Goal: Task Accomplishment & Management: Use online tool/utility

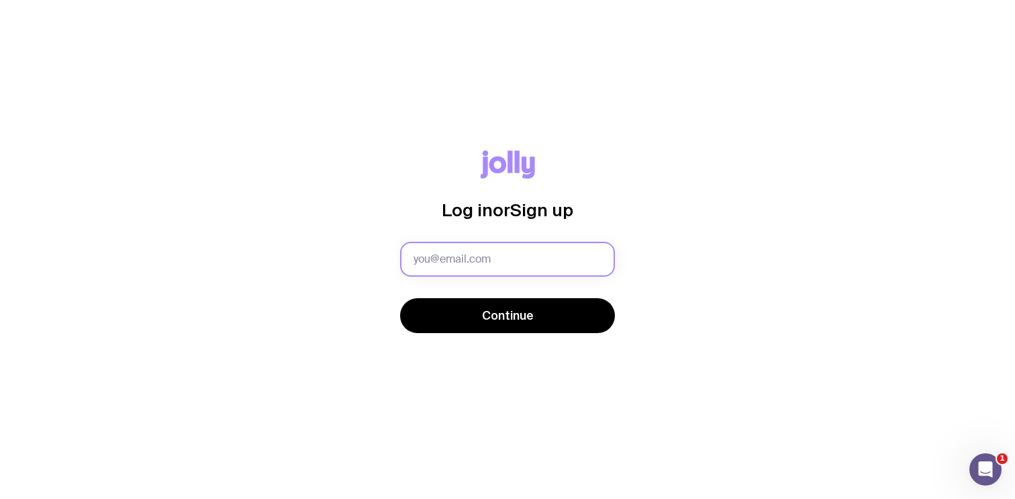
click at [457, 262] on input "text" at bounding box center [507, 259] width 215 height 35
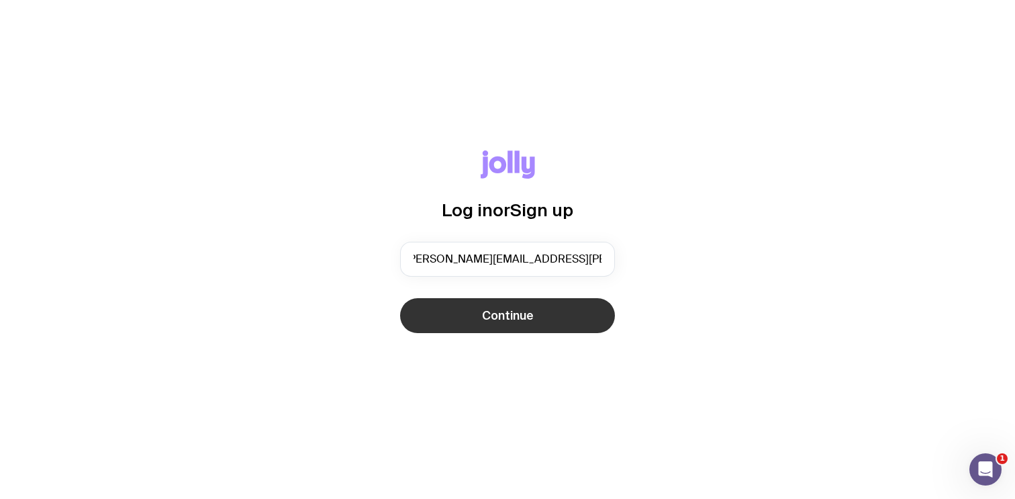
type input "[PERSON_NAME][EMAIL_ADDRESS][PERSON_NAME][DOMAIN_NAME]"
click at [479, 311] on button "Continue" at bounding box center [507, 315] width 215 height 35
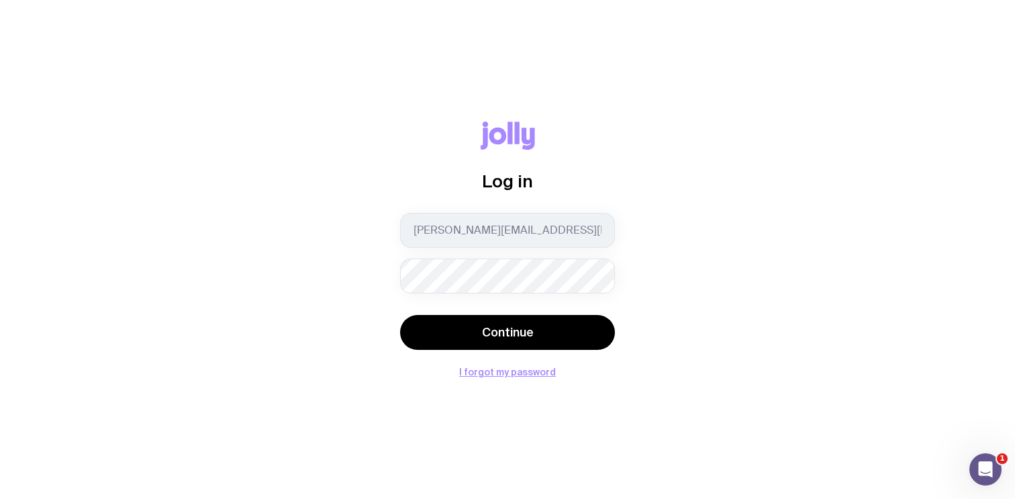
click at [400, 315] on button "Continue" at bounding box center [507, 332] width 215 height 35
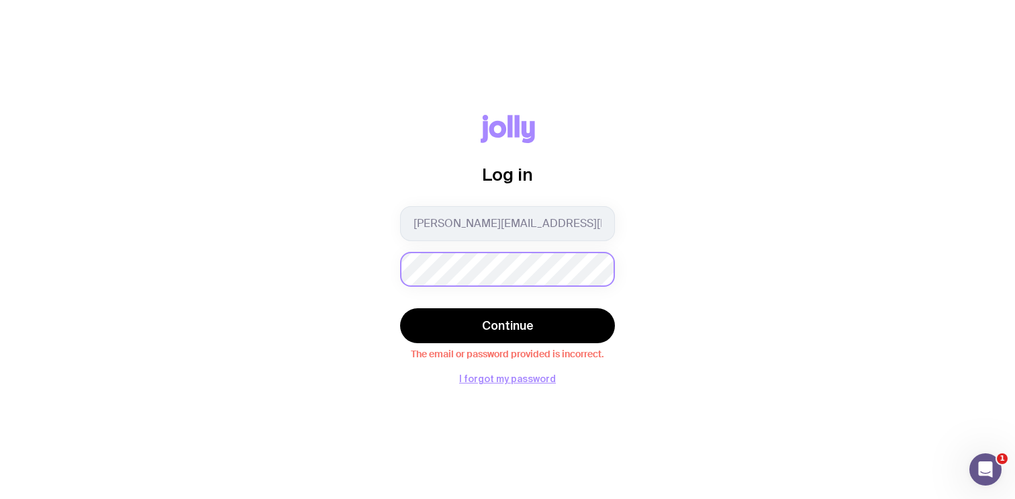
click at [376, 274] on div "Log in [PERSON_NAME][EMAIL_ADDRESS][PERSON_NAME][DOMAIN_NAME] Continue The emai…" at bounding box center [507, 249] width 951 height 269
click at [400, 308] on button "Continue" at bounding box center [507, 325] width 215 height 35
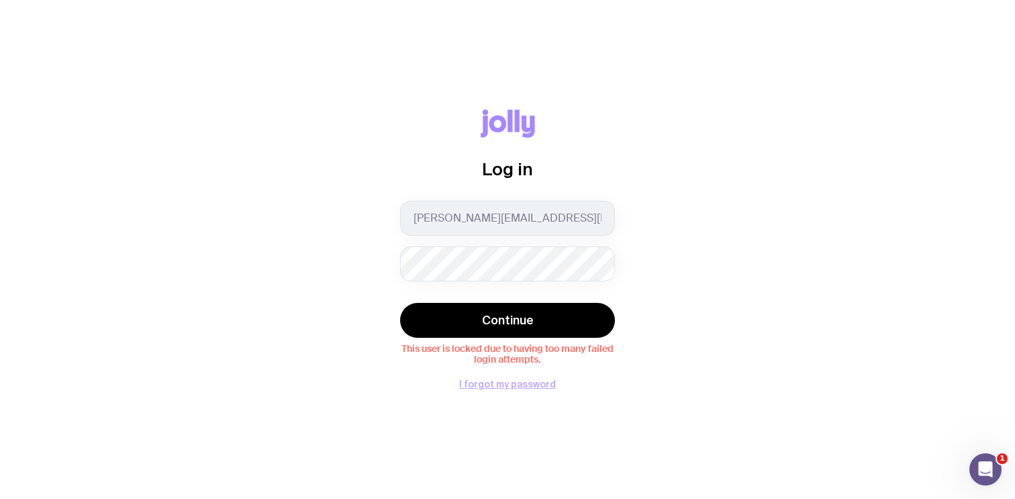
click at [512, 380] on button "I forgot my password" at bounding box center [507, 384] width 97 height 11
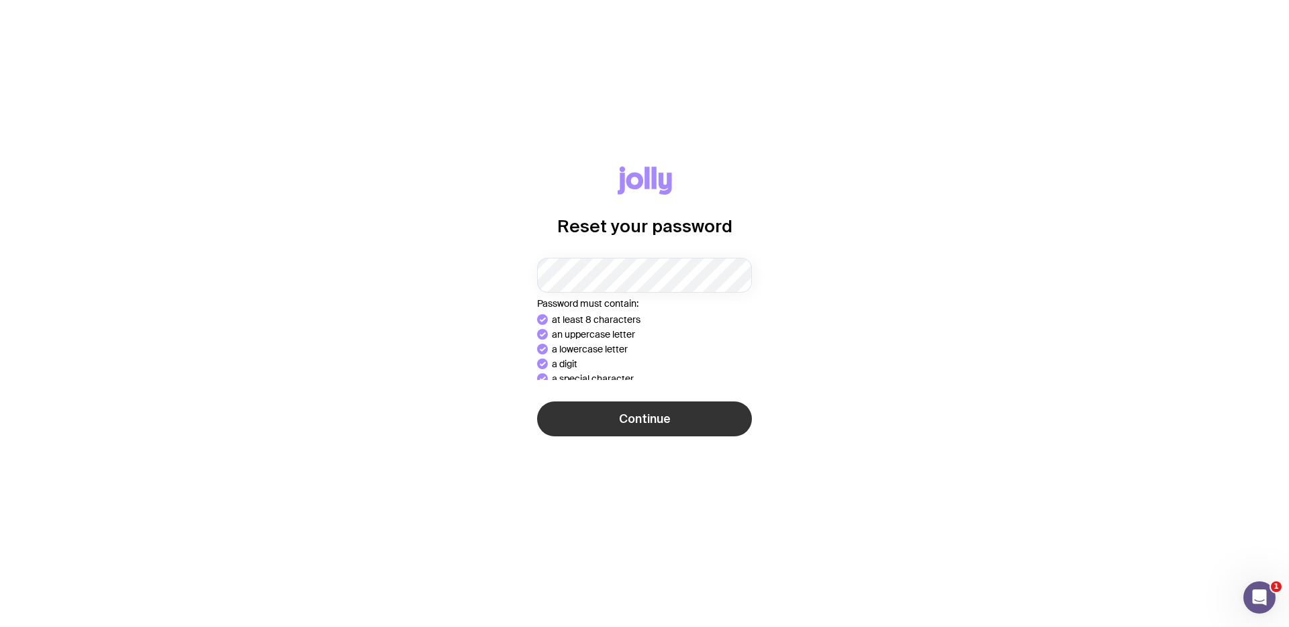
click at [624, 415] on span "Continue" at bounding box center [645, 419] width 52 height 16
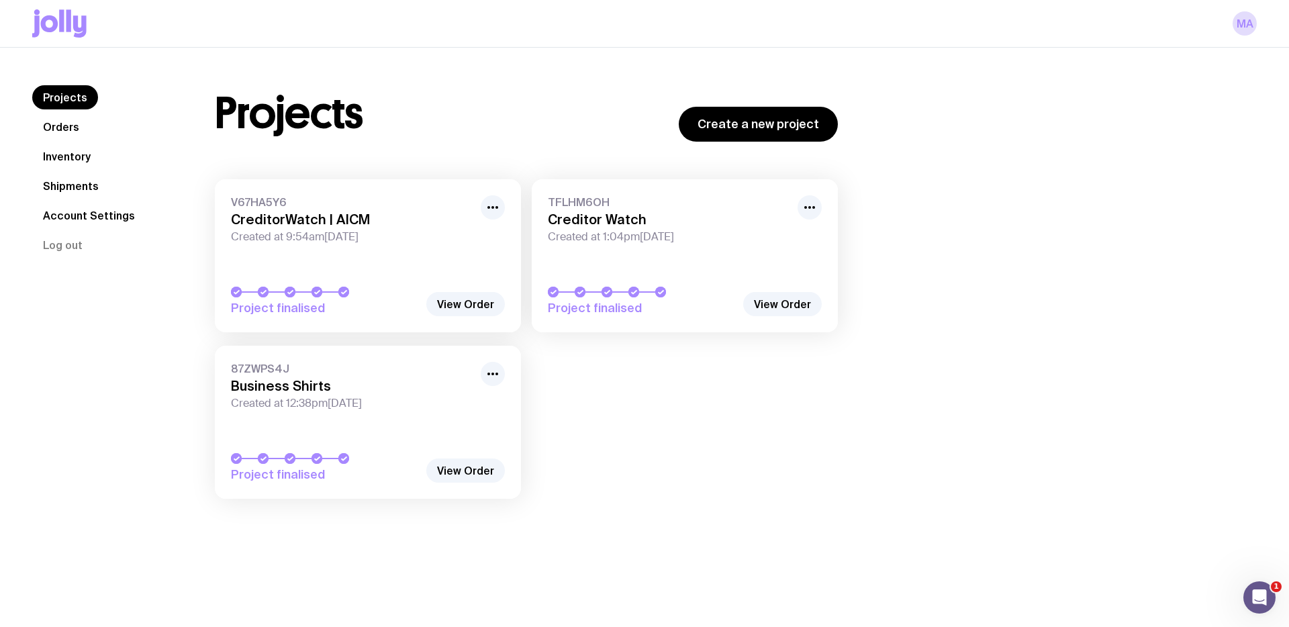
click at [414, 259] on link "V67HA5Y6 CreditorWatch | AICM Created at 9:54am[DATE] Project finalised" at bounding box center [368, 255] width 306 height 153
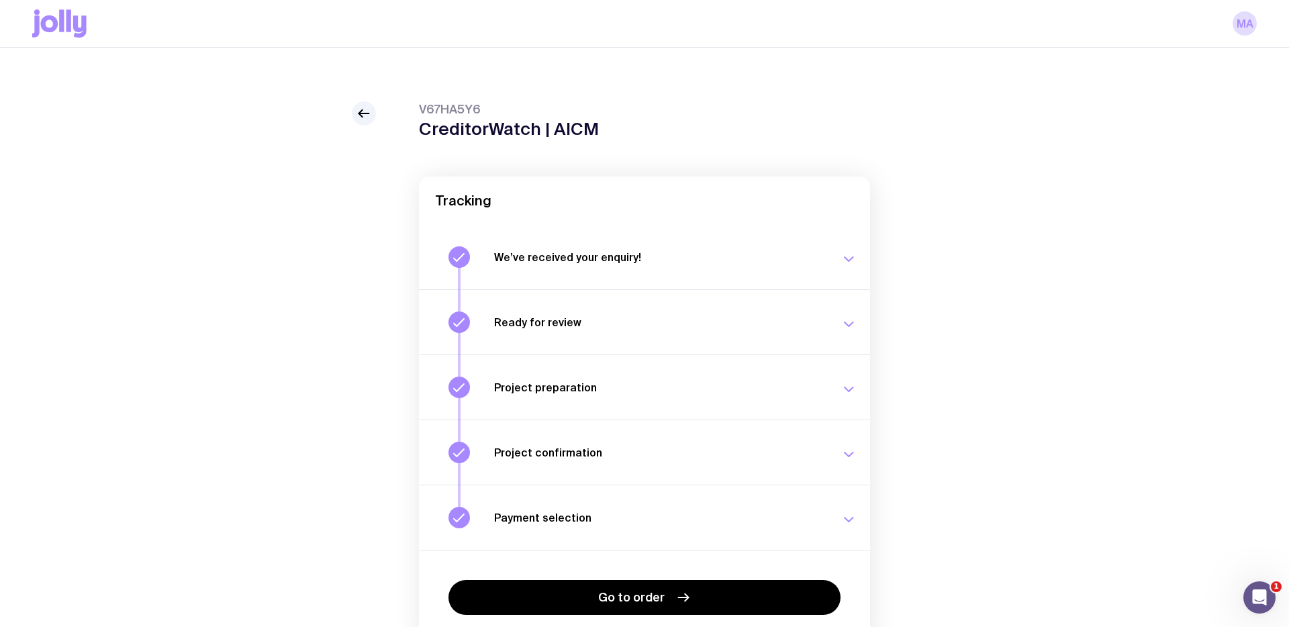
scroll to position [71, 0]
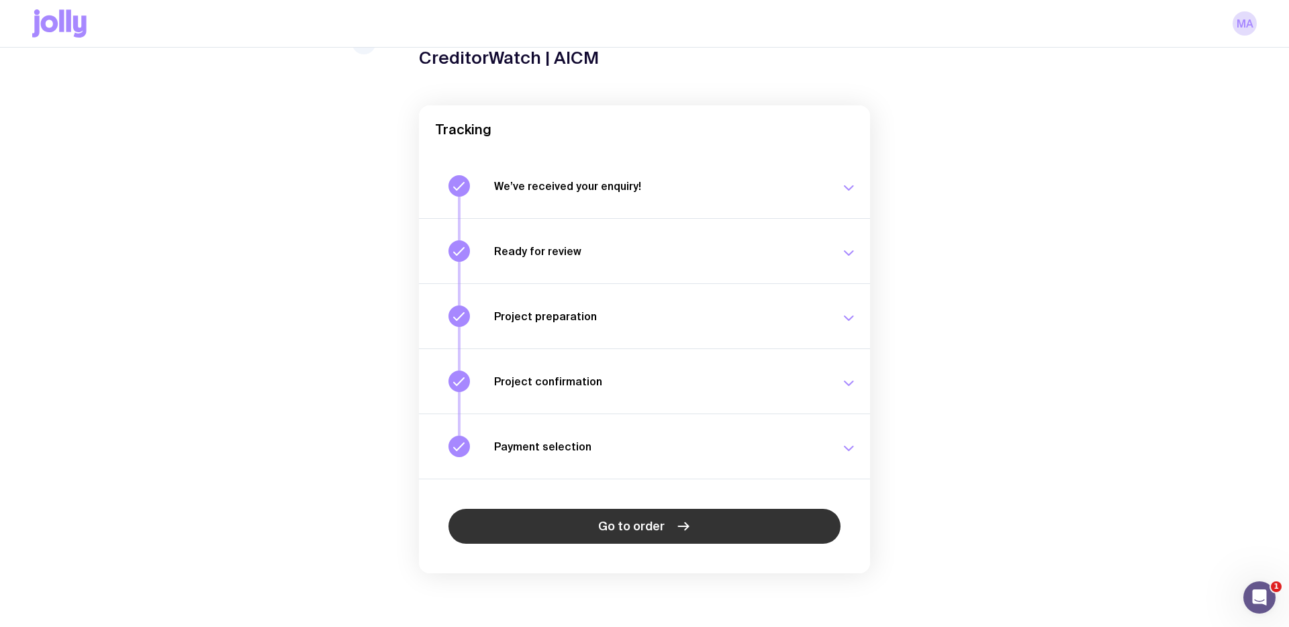
click at [661, 530] on span "Go to order" at bounding box center [631, 526] width 66 height 16
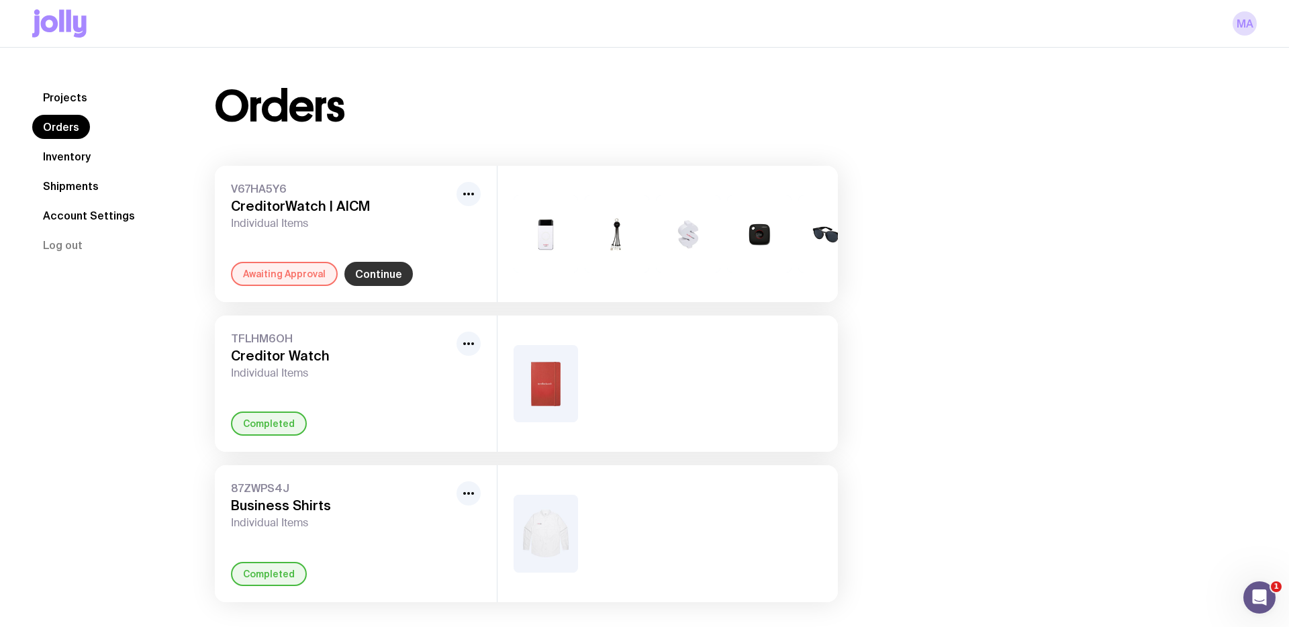
click at [387, 277] on link "Continue" at bounding box center [378, 274] width 68 height 24
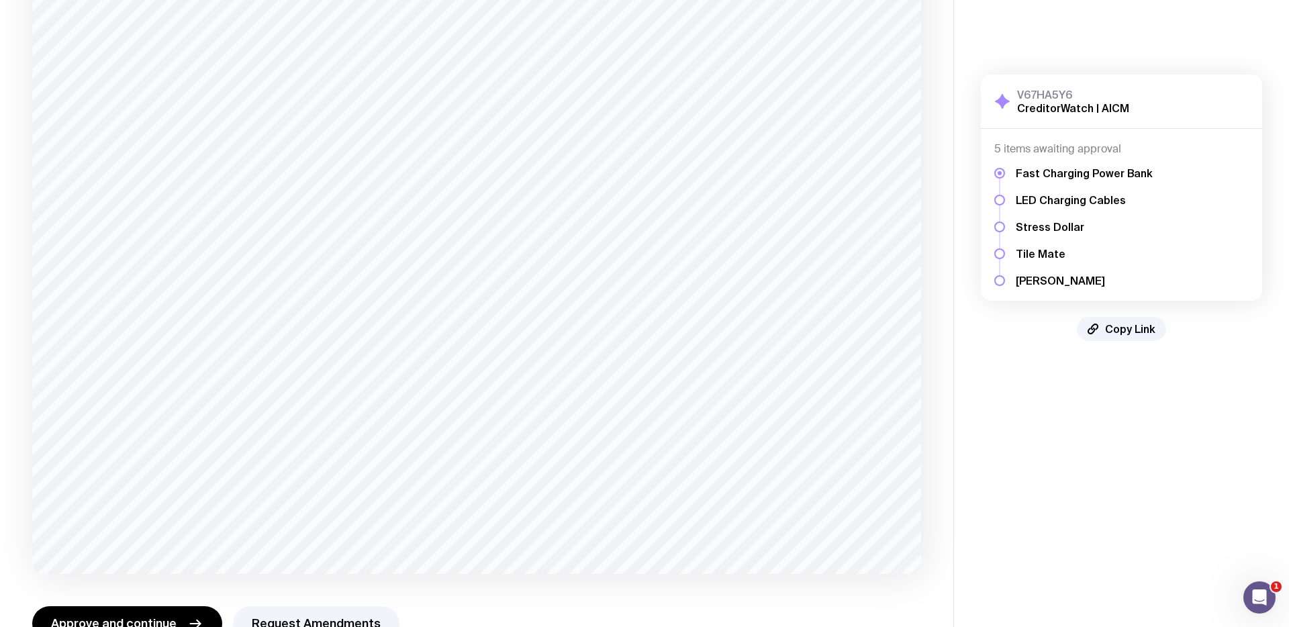
scroll to position [188, 0]
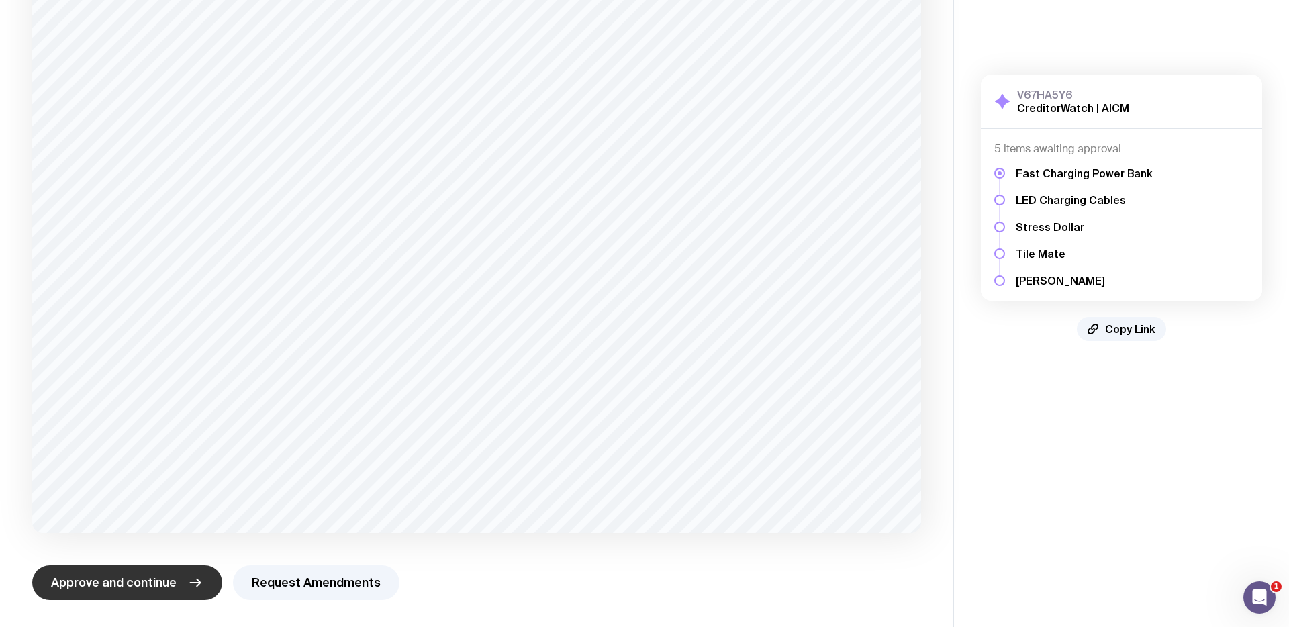
click at [152, 592] on button "Approve and continue" at bounding box center [127, 582] width 190 height 35
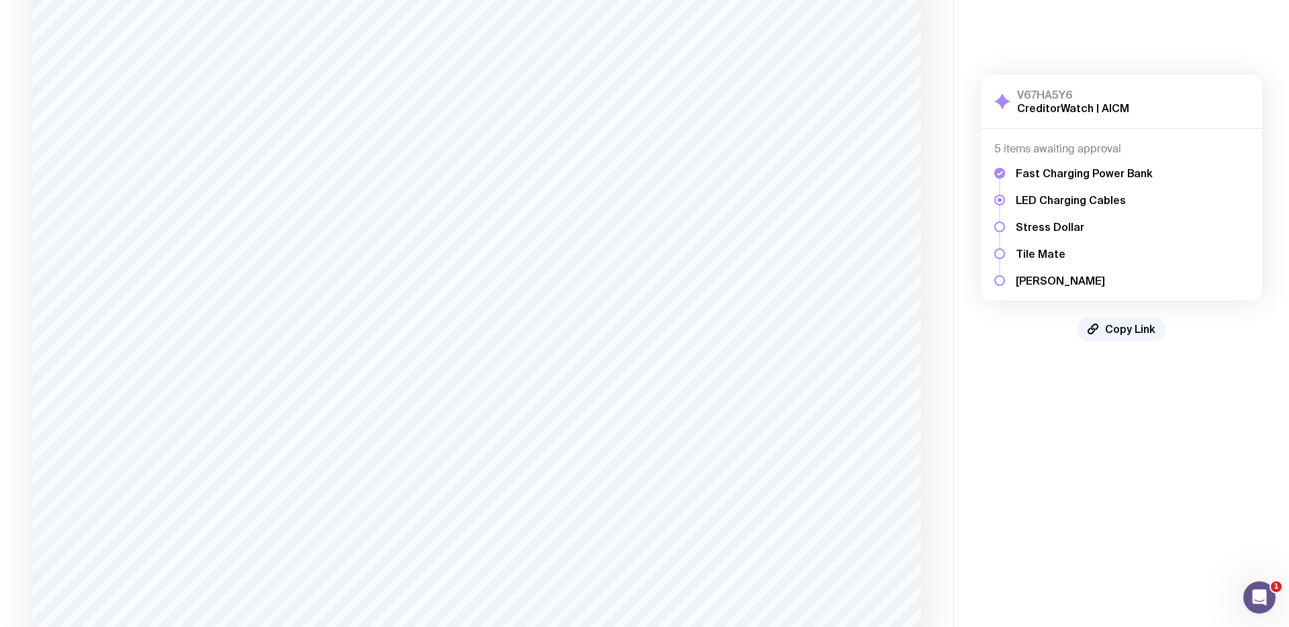
scroll to position [816, 0]
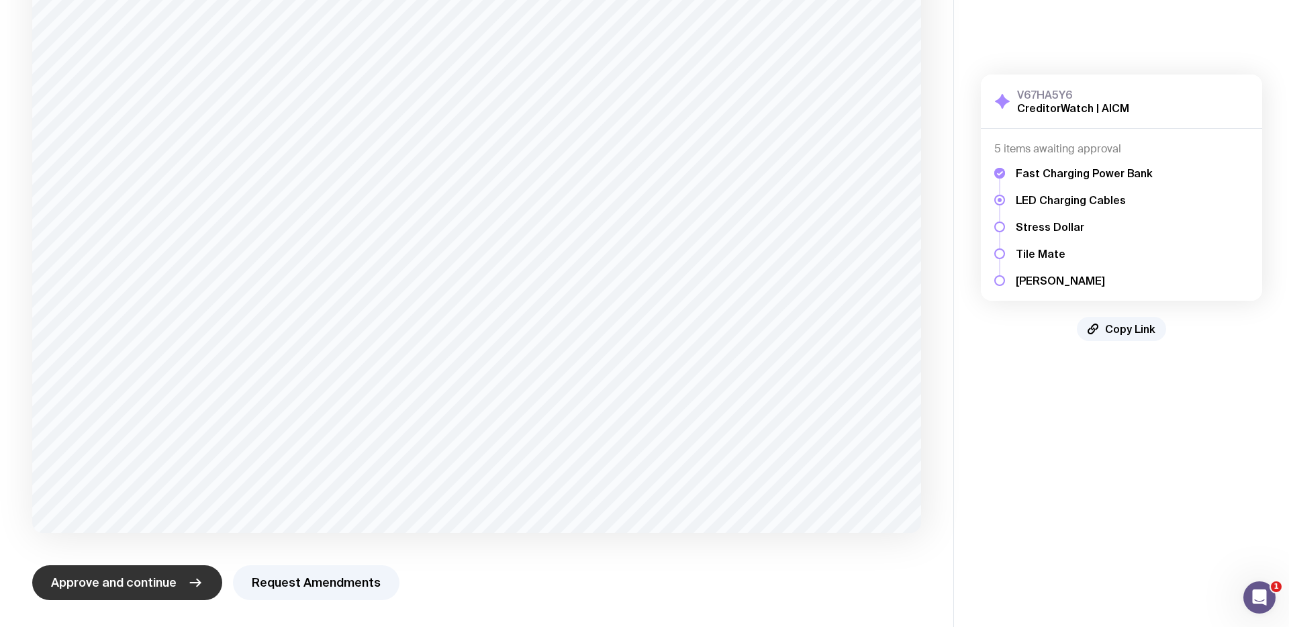
click at [120, 571] on button "Approve and continue" at bounding box center [127, 582] width 190 height 35
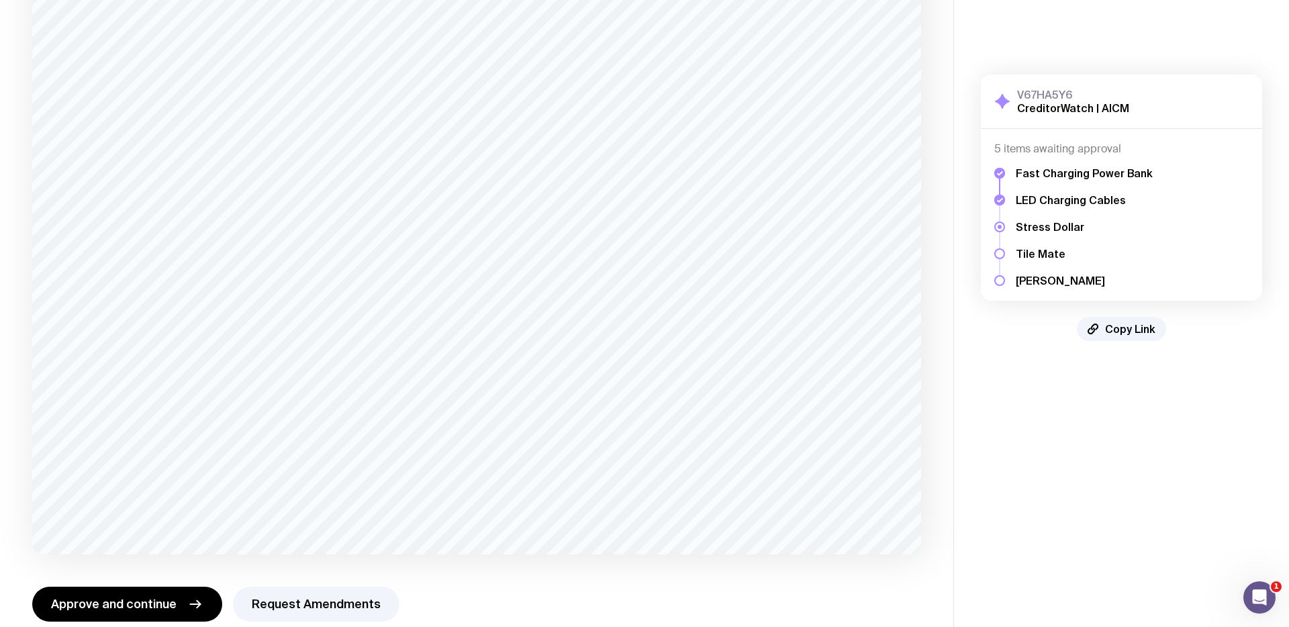
scroll to position [188, 0]
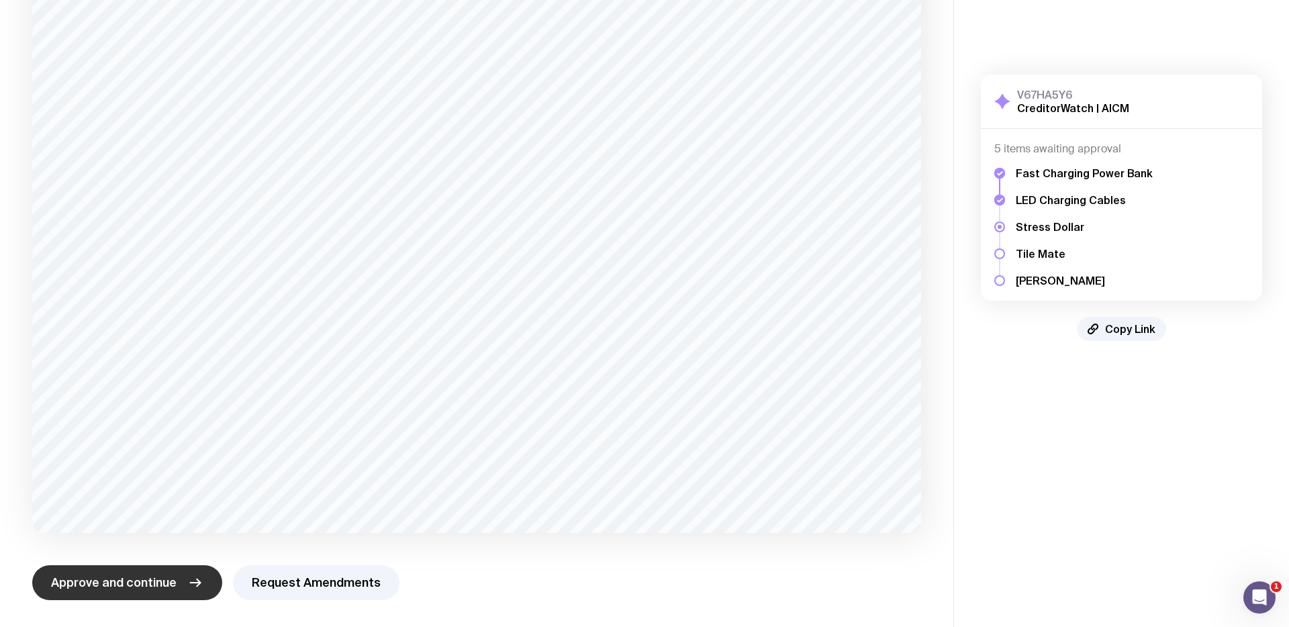
click at [131, 575] on span "Approve and continue" at bounding box center [114, 583] width 126 height 16
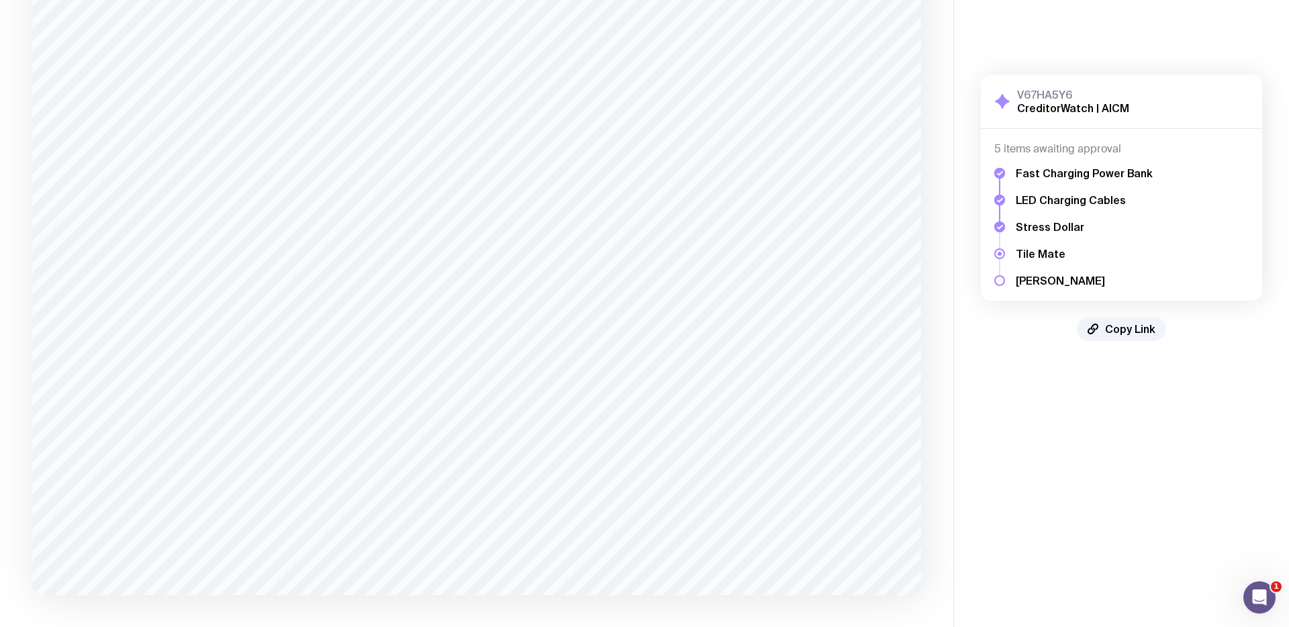
scroll to position [680, 0]
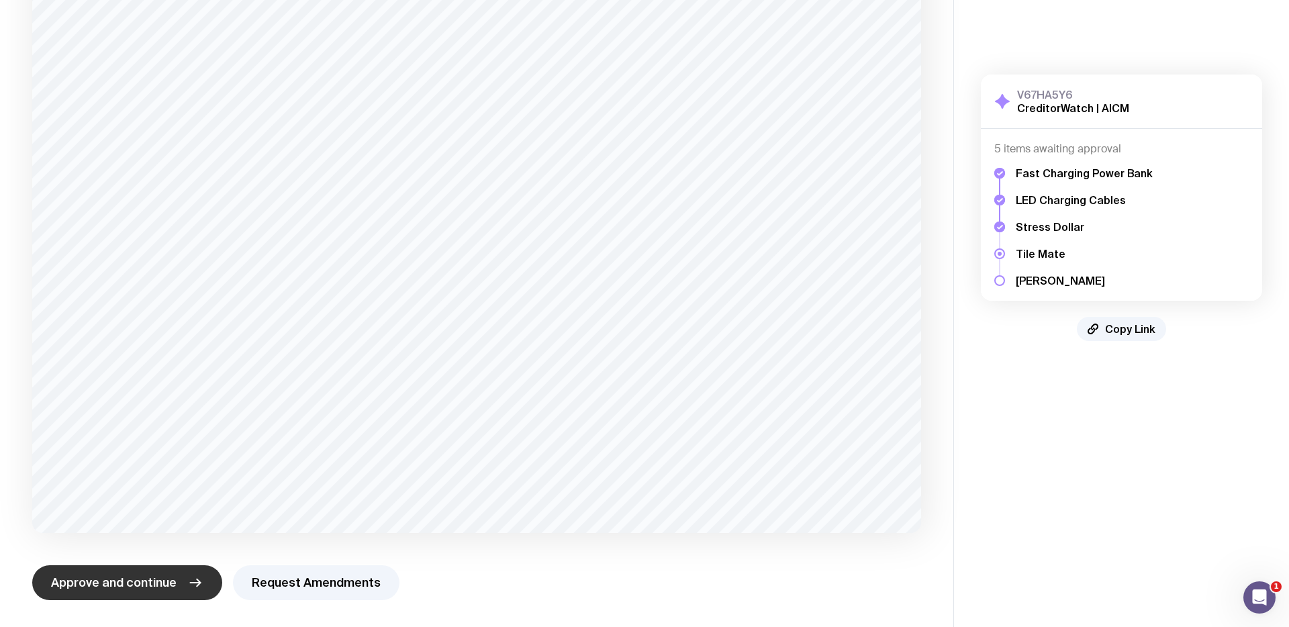
click at [172, 585] on span "Approve and continue" at bounding box center [114, 583] width 126 height 16
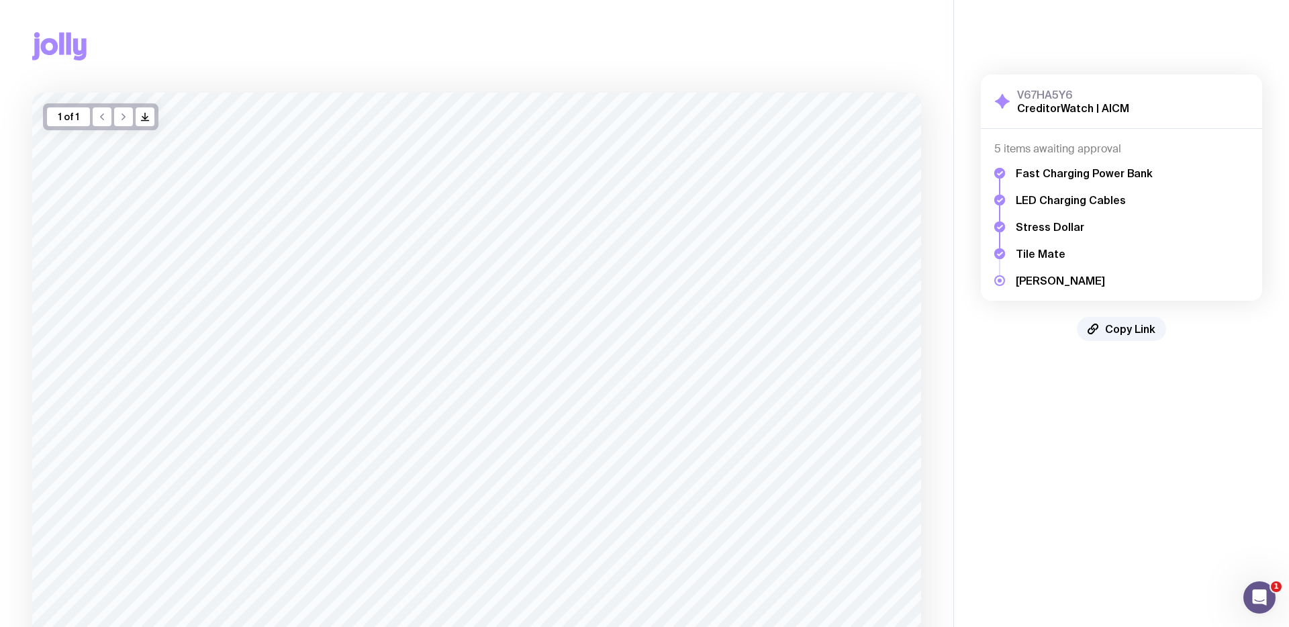
scroll to position [188, 0]
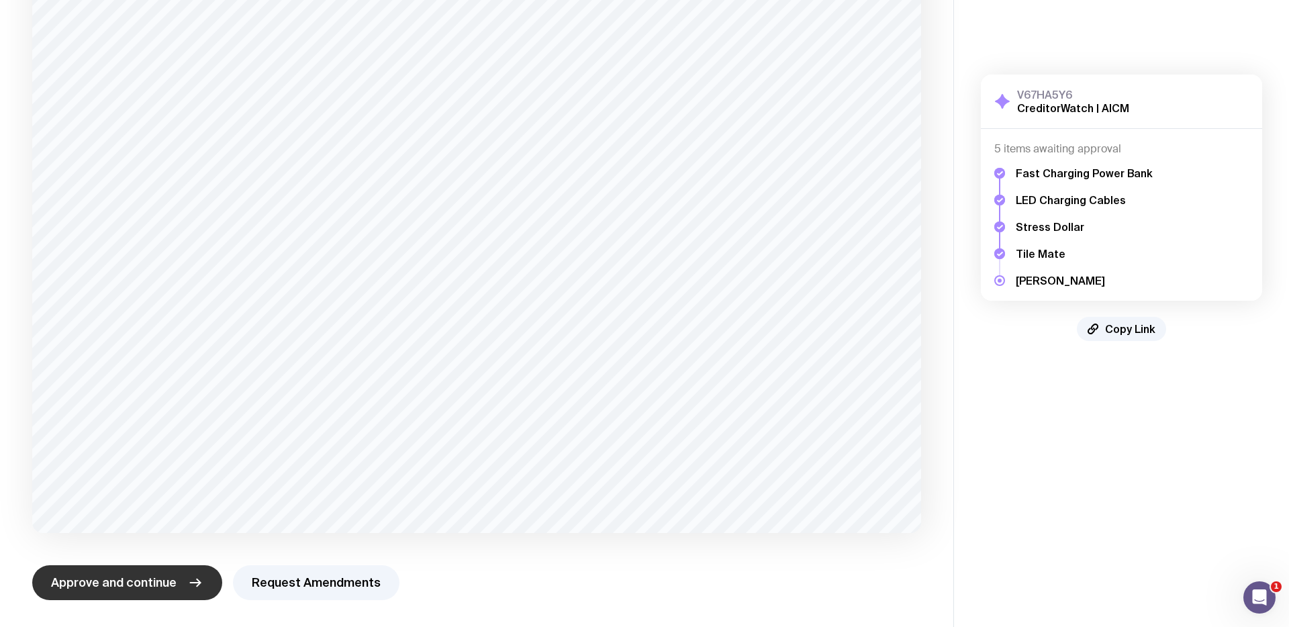
click at [168, 583] on span "Approve and continue" at bounding box center [114, 583] width 126 height 16
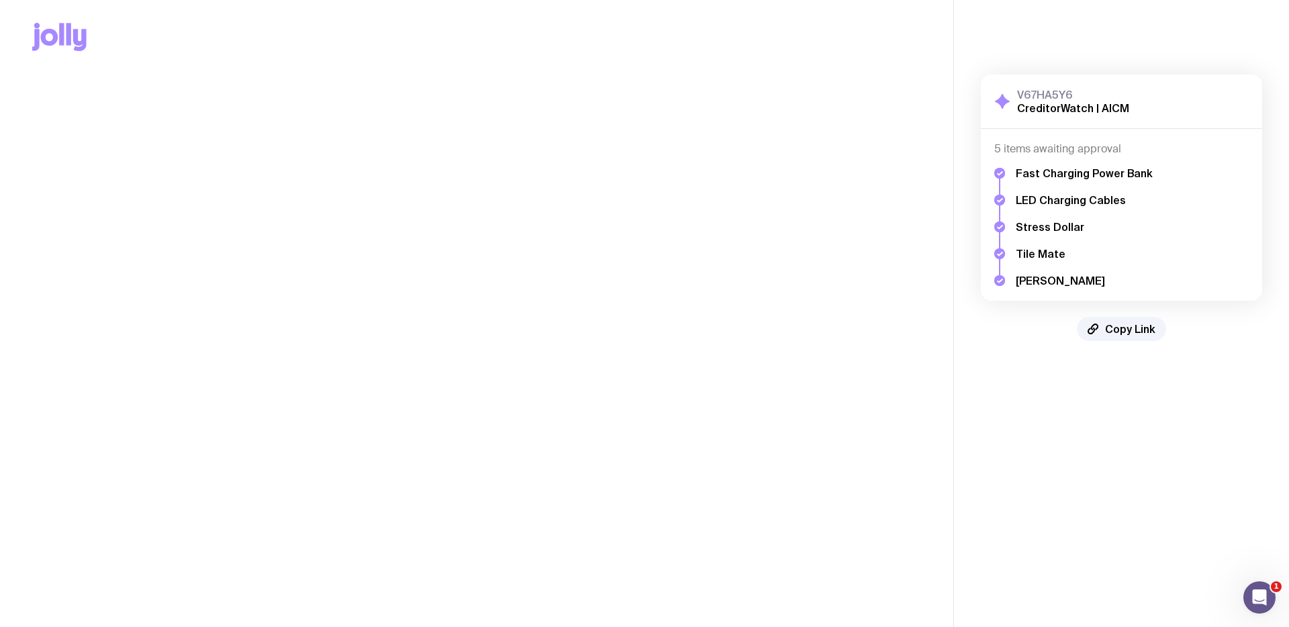
scroll to position [0, 0]
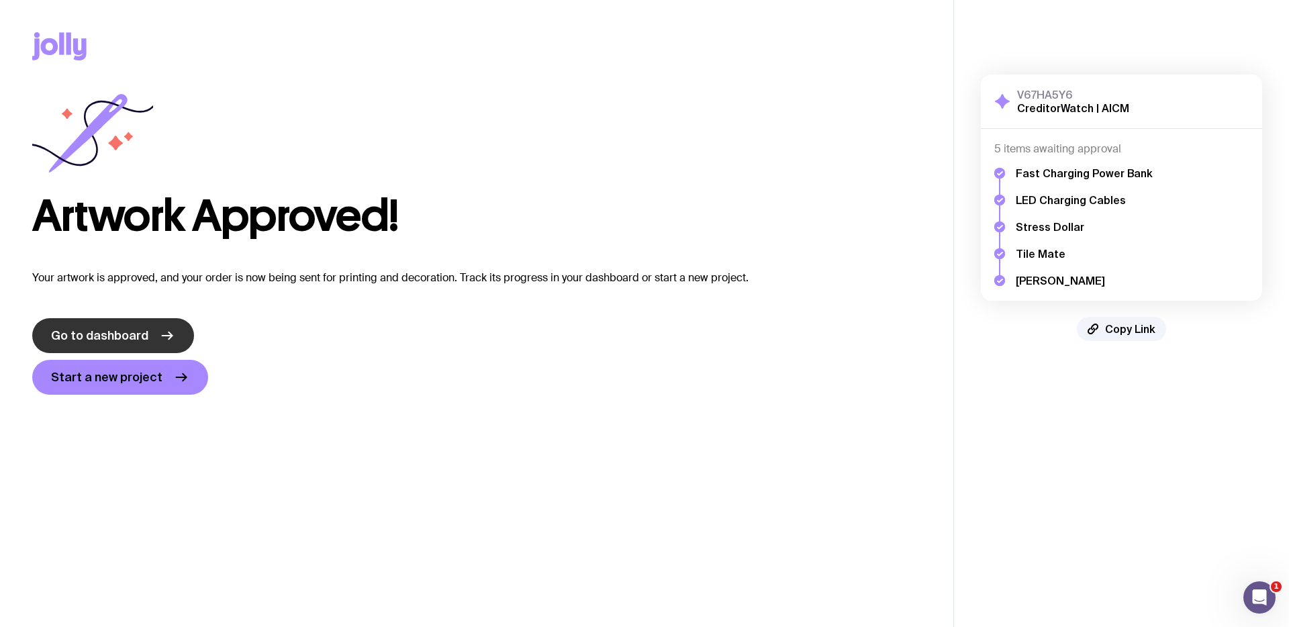
click at [138, 333] on span "Go to dashboard" at bounding box center [99, 336] width 97 height 16
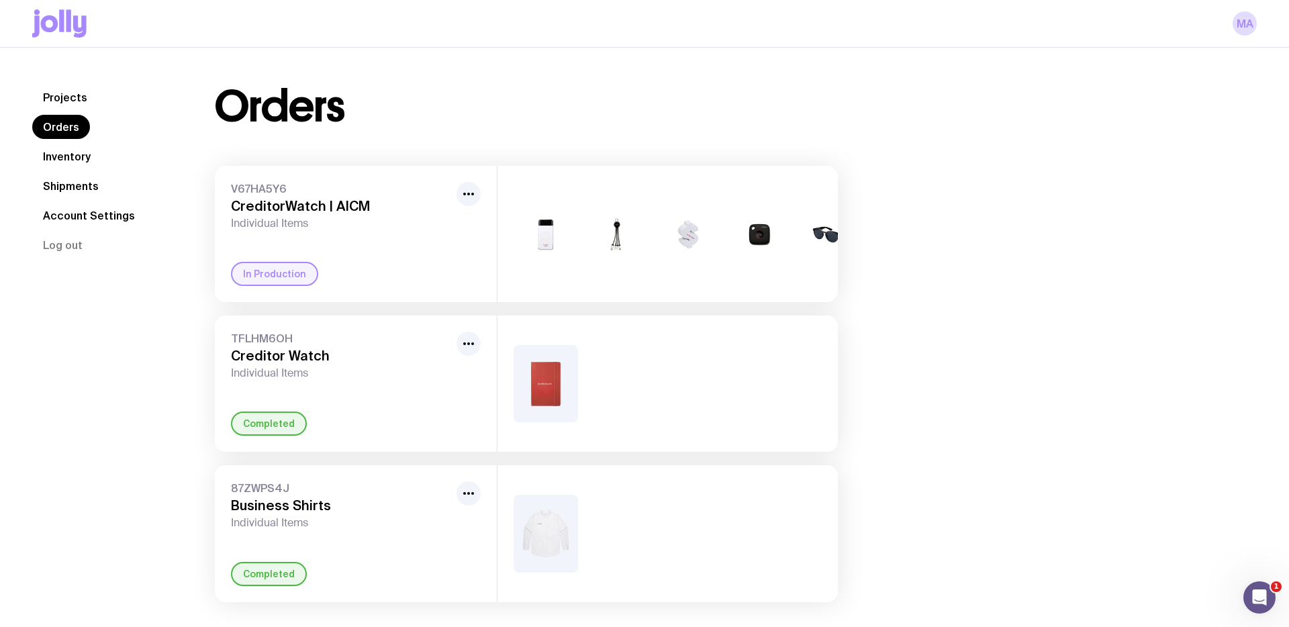
scroll to position [48, 0]
